Goal: Transaction & Acquisition: Purchase product/service

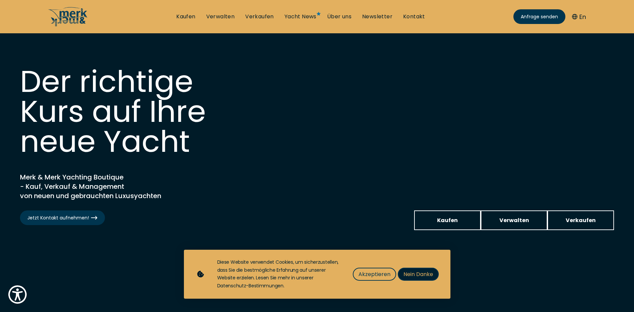
click at [409, 273] on span "Nein Danke" at bounding box center [419, 274] width 30 height 8
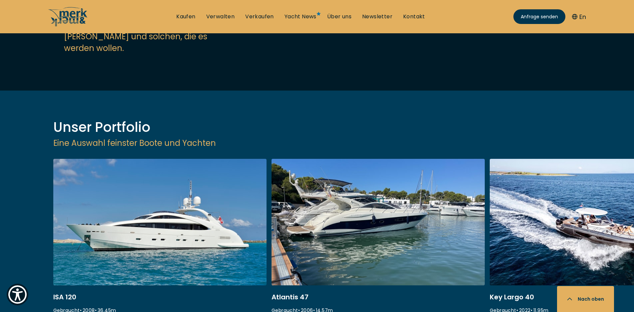
scroll to position [833, 0]
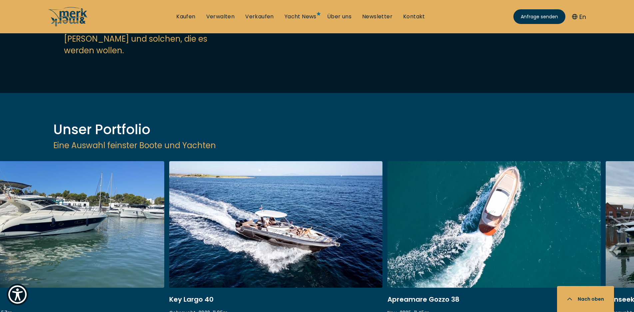
click at [288, 173] on link at bounding box center [275, 250] width 213 height 178
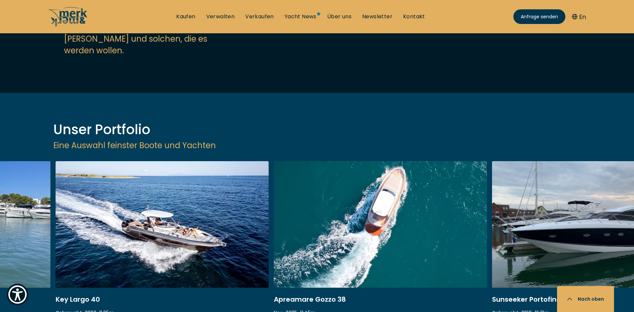
click at [446, 161] on link at bounding box center [380, 250] width 213 height 178
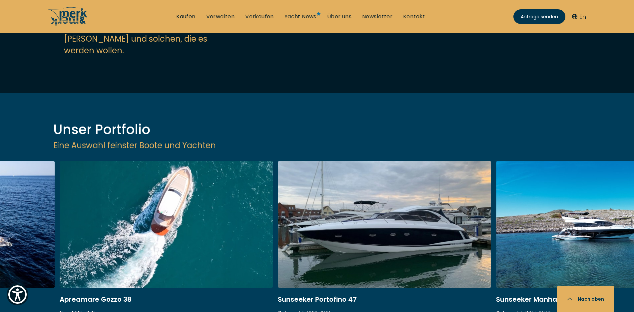
click at [260, 162] on link at bounding box center [166, 250] width 213 height 178
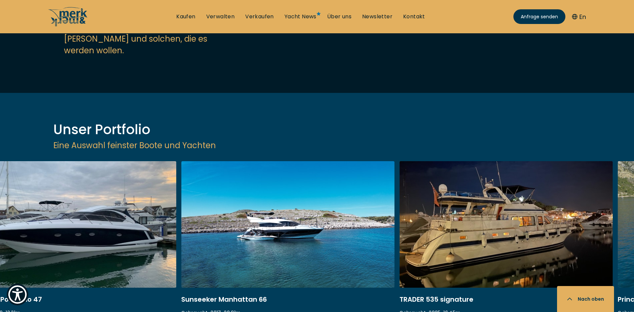
click at [188, 174] on link at bounding box center [287, 250] width 213 height 178
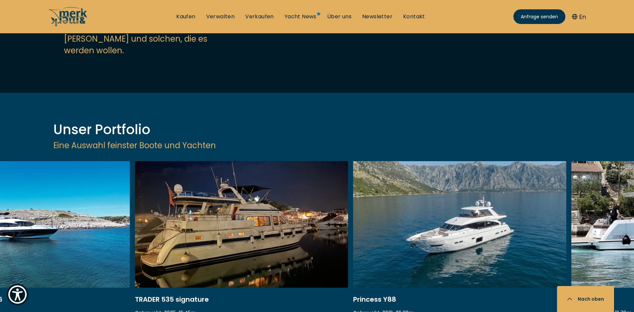
click at [348, 179] on div "TRADER 535 signature Gebraucht • 2005 • 16.45 m EUR 299.950 Versteuert" at bounding box center [244, 250] width 218 height 178
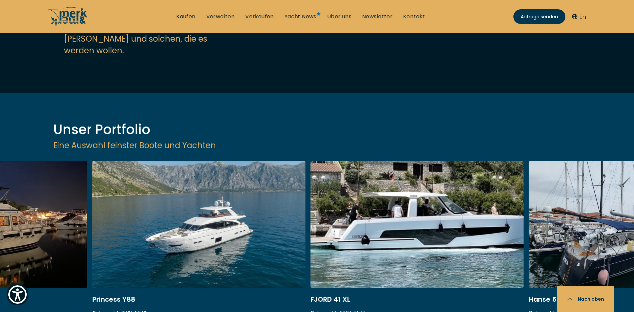
click at [310, 184] on div "Princess Y88 Gebraucht • 2019 • 26.82 m EUR 4.495.000 Nicht versteuert" at bounding box center [201, 250] width 218 height 178
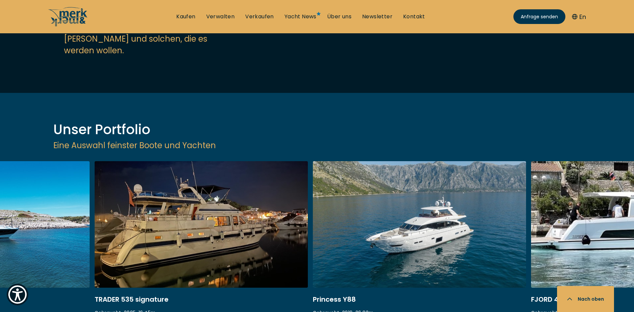
click at [447, 201] on link at bounding box center [419, 250] width 213 height 178
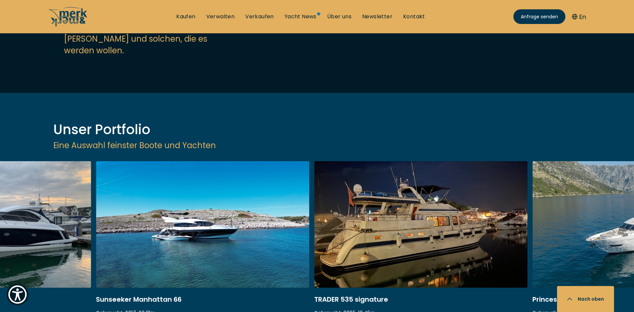
click at [352, 161] on link at bounding box center [420, 250] width 213 height 178
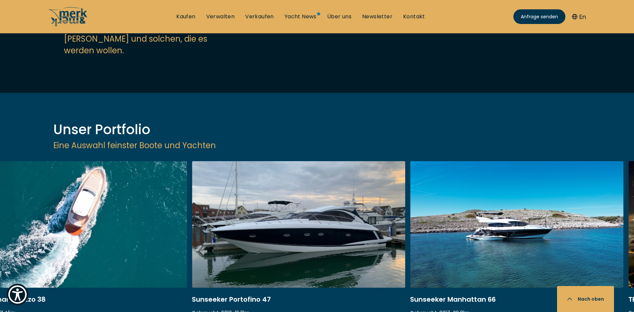
click at [350, 161] on link at bounding box center [298, 250] width 213 height 178
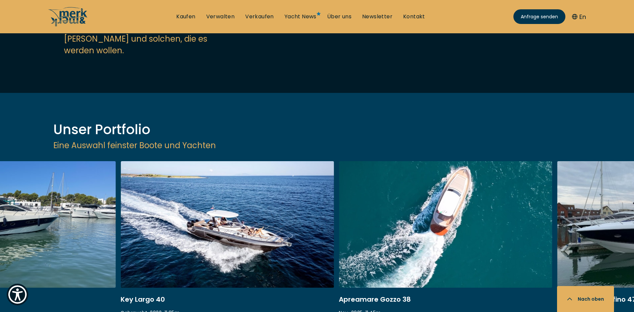
click at [479, 195] on link at bounding box center [445, 250] width 213 height 178
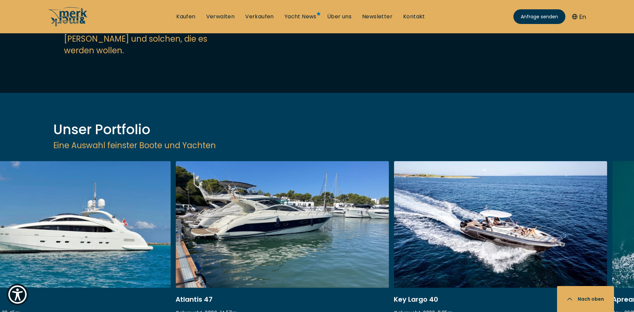
click at [464, 174] on link at bounding box center [500, 250] width 213 height 178
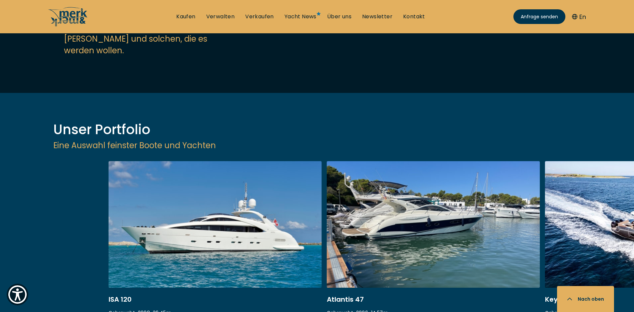
click at [391, 170] on div "ISA 120 Gebraucht • 2008 • 36.45 m EUR 3.850.000 Versteuert Atlantis 47 Gebrauc…" at bounding box center [426, 250] width 634 height 178
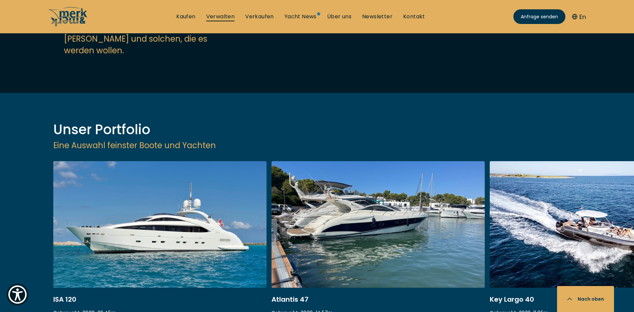
click at [224, 15] on link "Verwalten" at bounding box center [220, 16] width 29 height 7
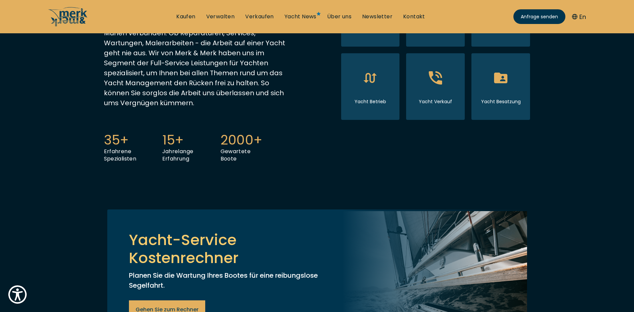
scroll to position [233, 0]
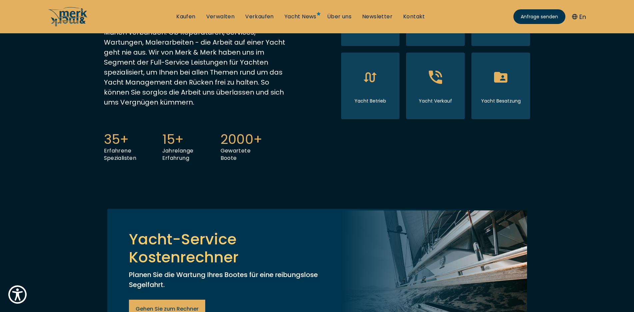
click at [428, 16] on icon at bounding box center [435, 3] width 25 height 25
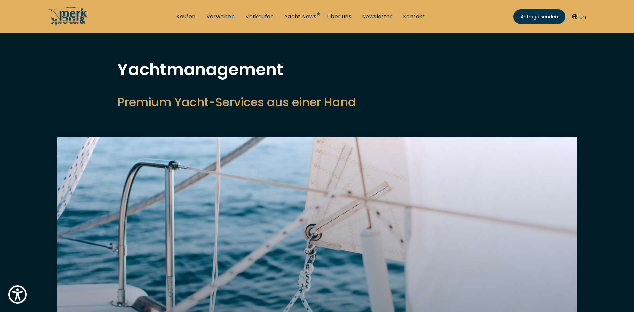
scroll to position [33, 0]
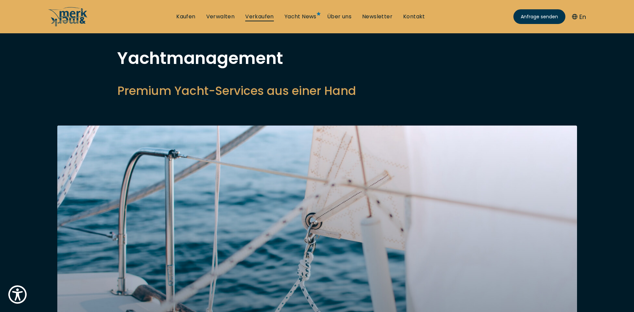
click at [258, 18] on link "Verkaufen" at bounding box center [259, 16] width 29 height 7
select select "sell"
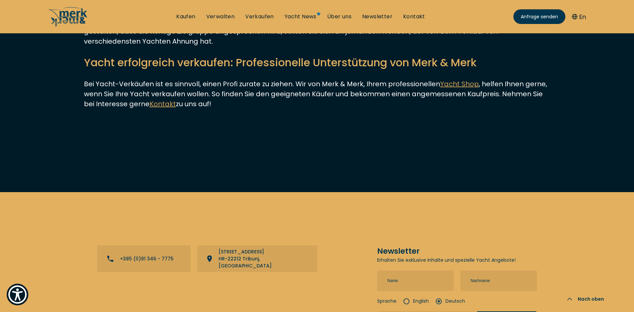
scroll to position [2333, 0]
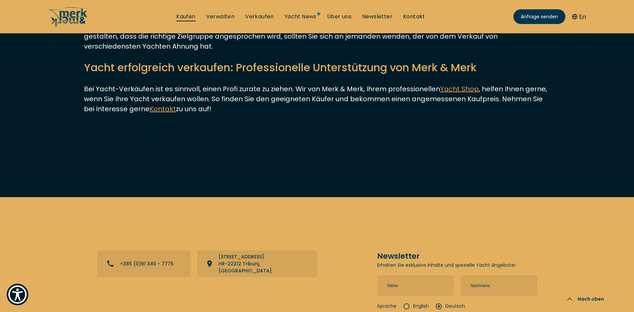
click at [187, 18] on link "Kaufen" at bounding box center [185, 16] width 19 height 7
